Goal: Task Accomplishment & Management: Manage account settings

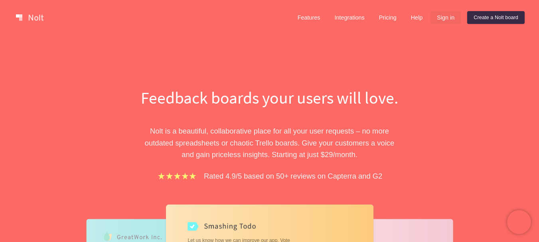
click at [448, 19] on link "Sign in" at bounding box center [445, 17] width 30 height 13
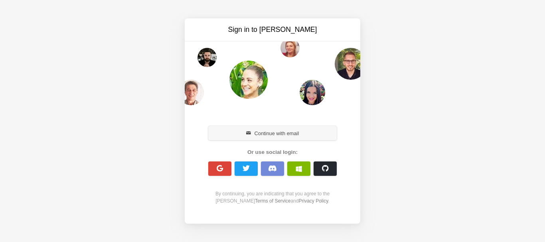
click at [264, 131] on button "Continue with email" at bounding box center [272, 133] width 128 height 14
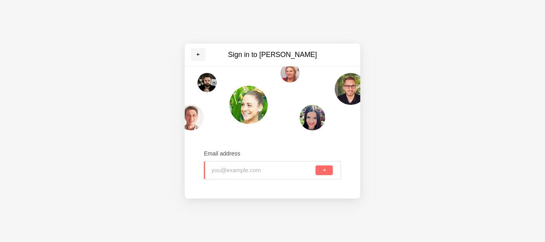
click at [199, 54] on span at bounding box center [198, 54] width 5 height 5
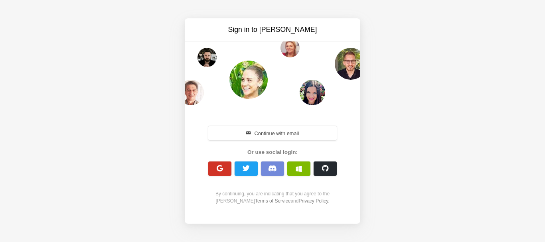
click at [217, 168] on span "button" at bounding box center [220, 169] width 8 height 8
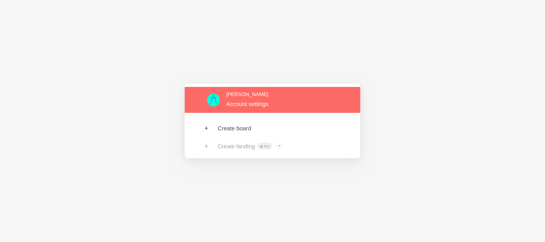
click at [247, 103] on link at bounding box center [272, 100] width 175 height 26
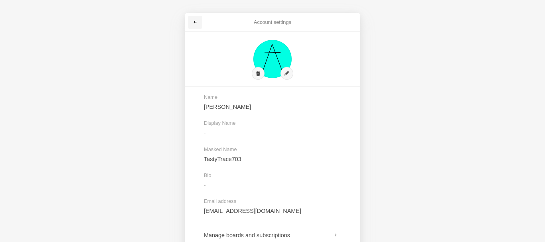
click at [195, 22] on span at bounding box center [195, 22] width 5 height 5
